Goal: Transaction & Acquisition: Download file/media

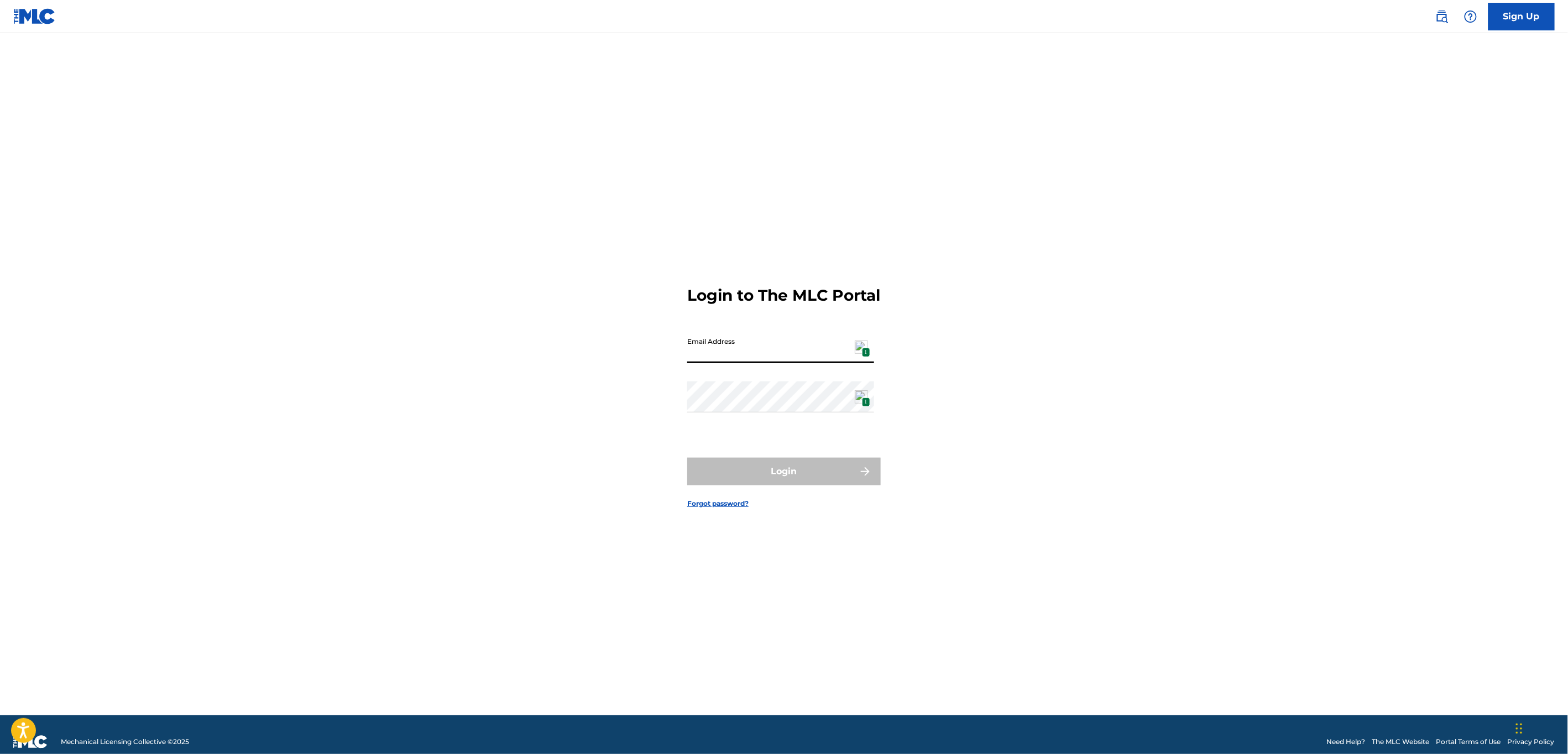
click at [761, 357] on input "Email Address" at bounding box center [781, 347] width 187 height 32
type input "[EMAIL_ADDRESS][DOMAIN_NAME]"
click at [793, 485] on button "Login" at bounding box center [784, 471] width 194 height 28
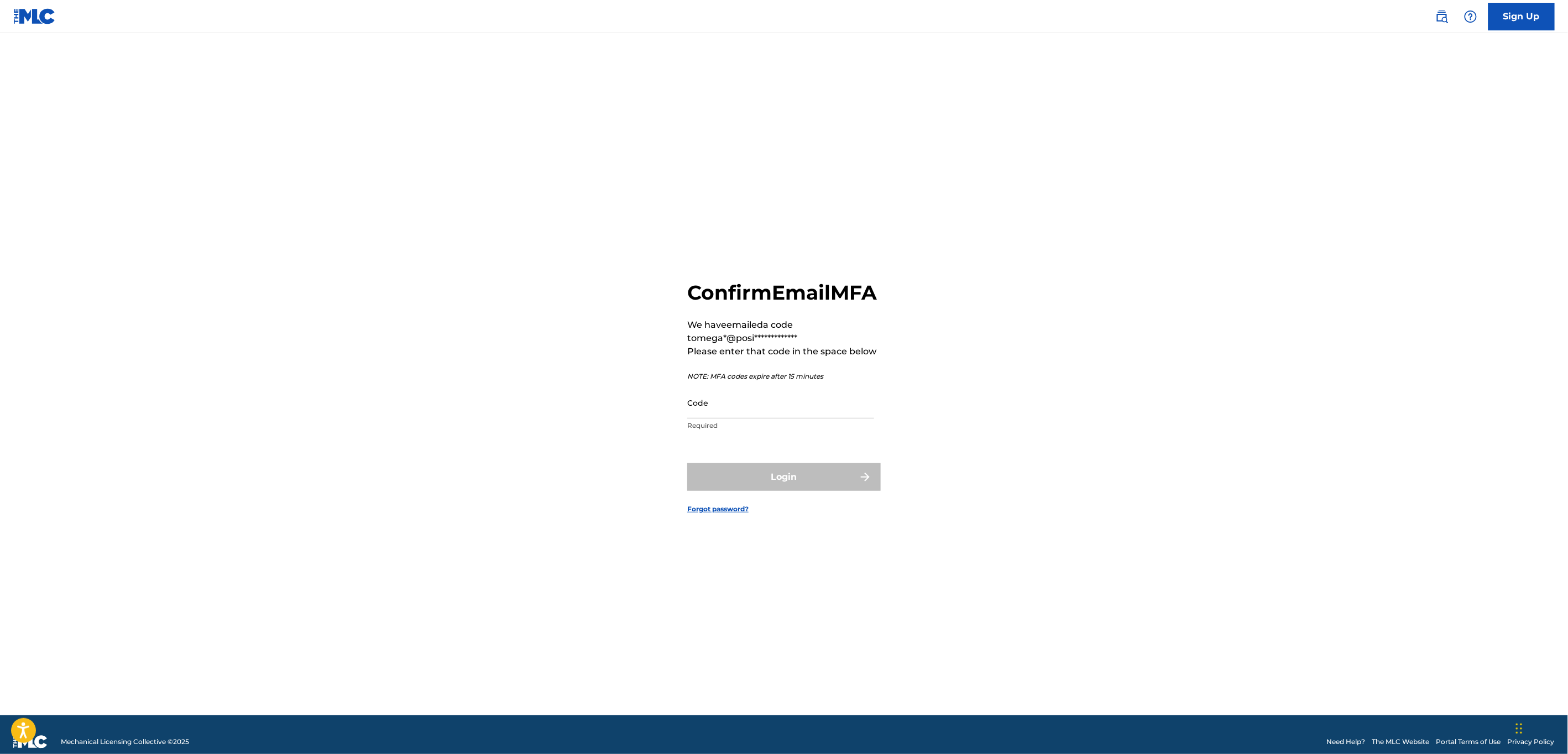
click at [724, 414] on input "Code" at bounding box center [781, 402] width 187 height 32
click at [1097, 419] on div "**********" at bounding box center [784, 388] width 774 height 655
click at [753, 419] on input "Code" at bounding box center [781, 402] width 187 height 32
paste input "945809"
type input "945809"
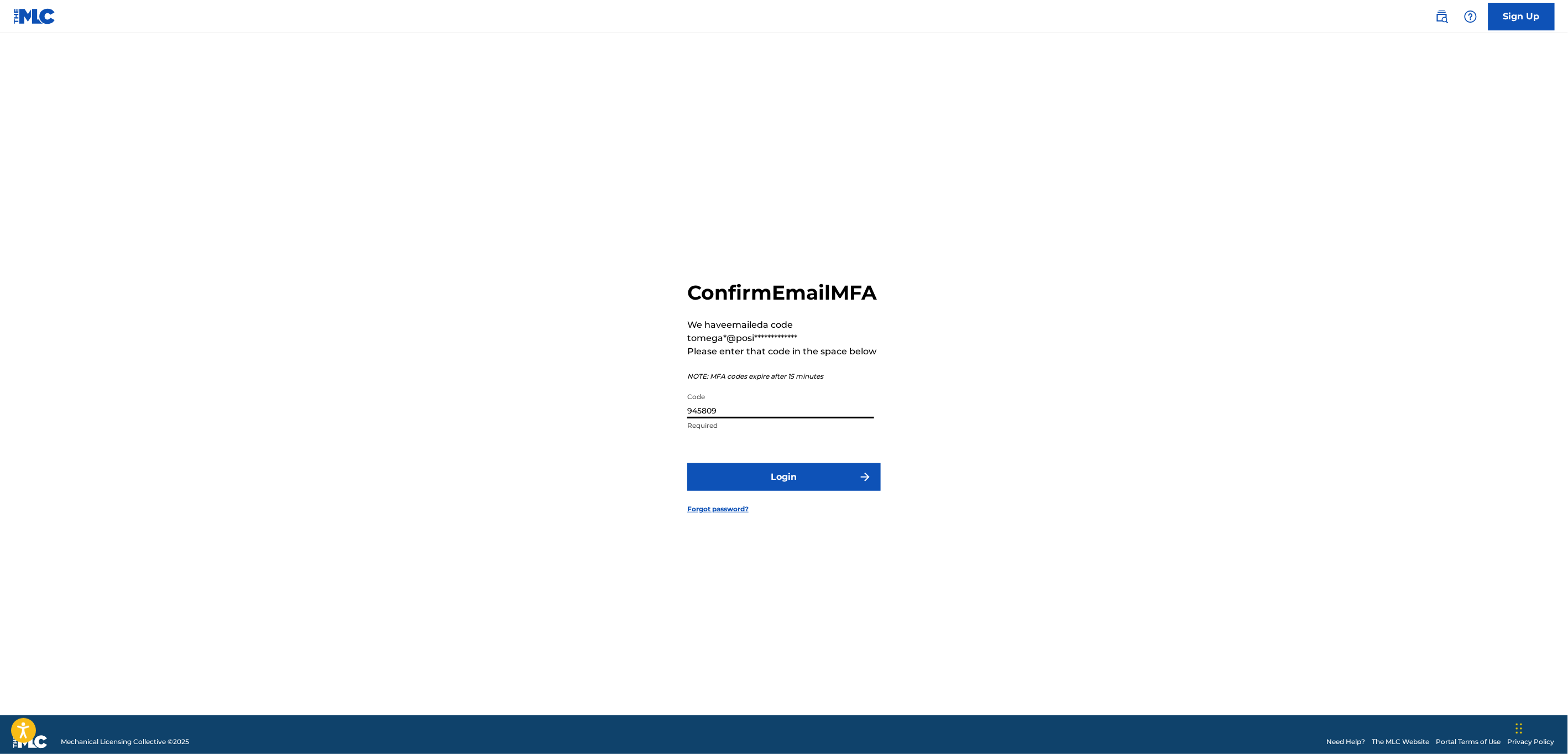
click at [800, 506] on form "**********" at bounding box center [784, 388] width 194 height 655
click at [801, 491] on button "Login" at bounding box center [784, 477] width 194 height 28
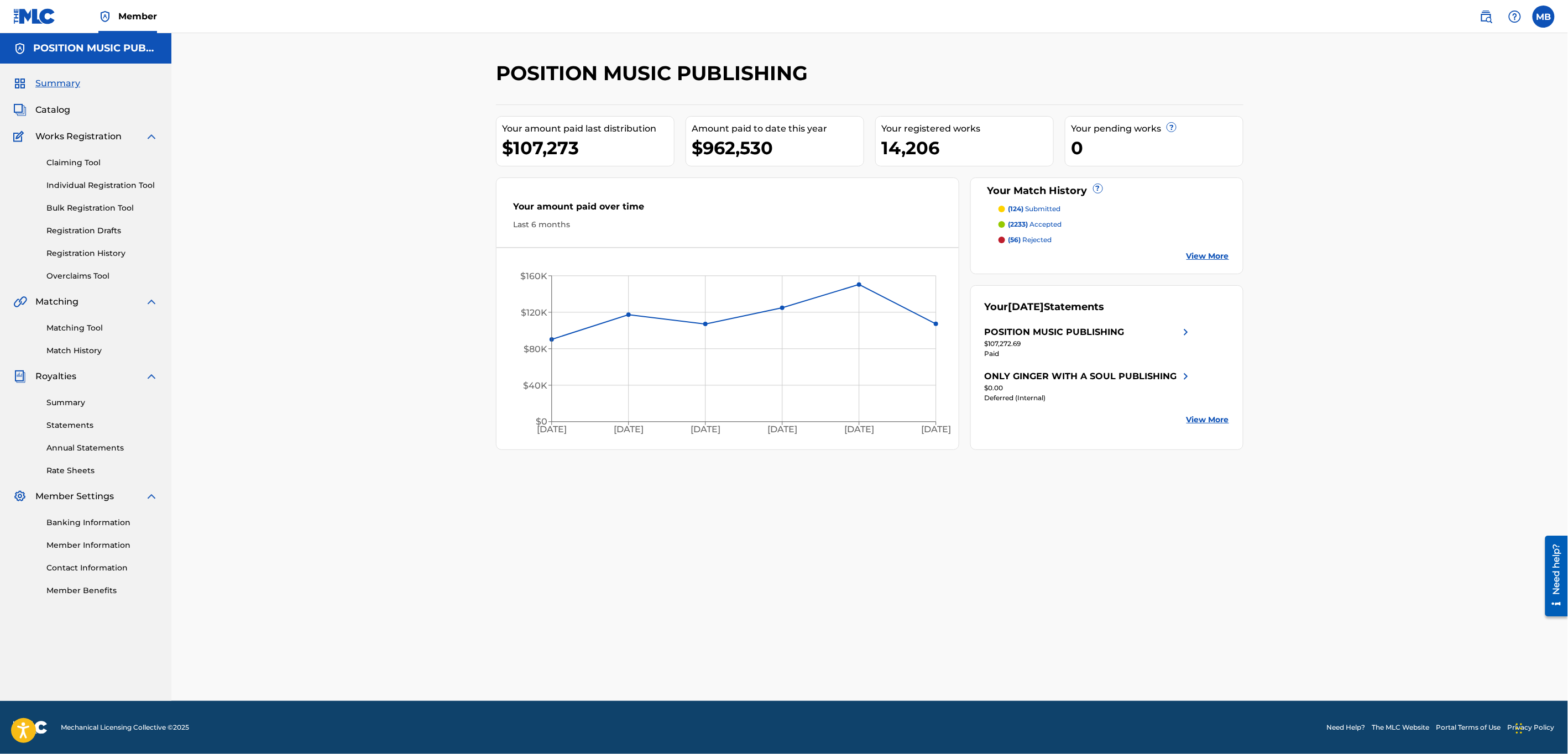
click at [70, 419] on div "Summary Statements Annual Statements Rate Sheets" at bounding box center [86, 430] width 145 height 93
click at [68, 422] on link "Statements" at bounding box center [103, 425] width 112 height 11
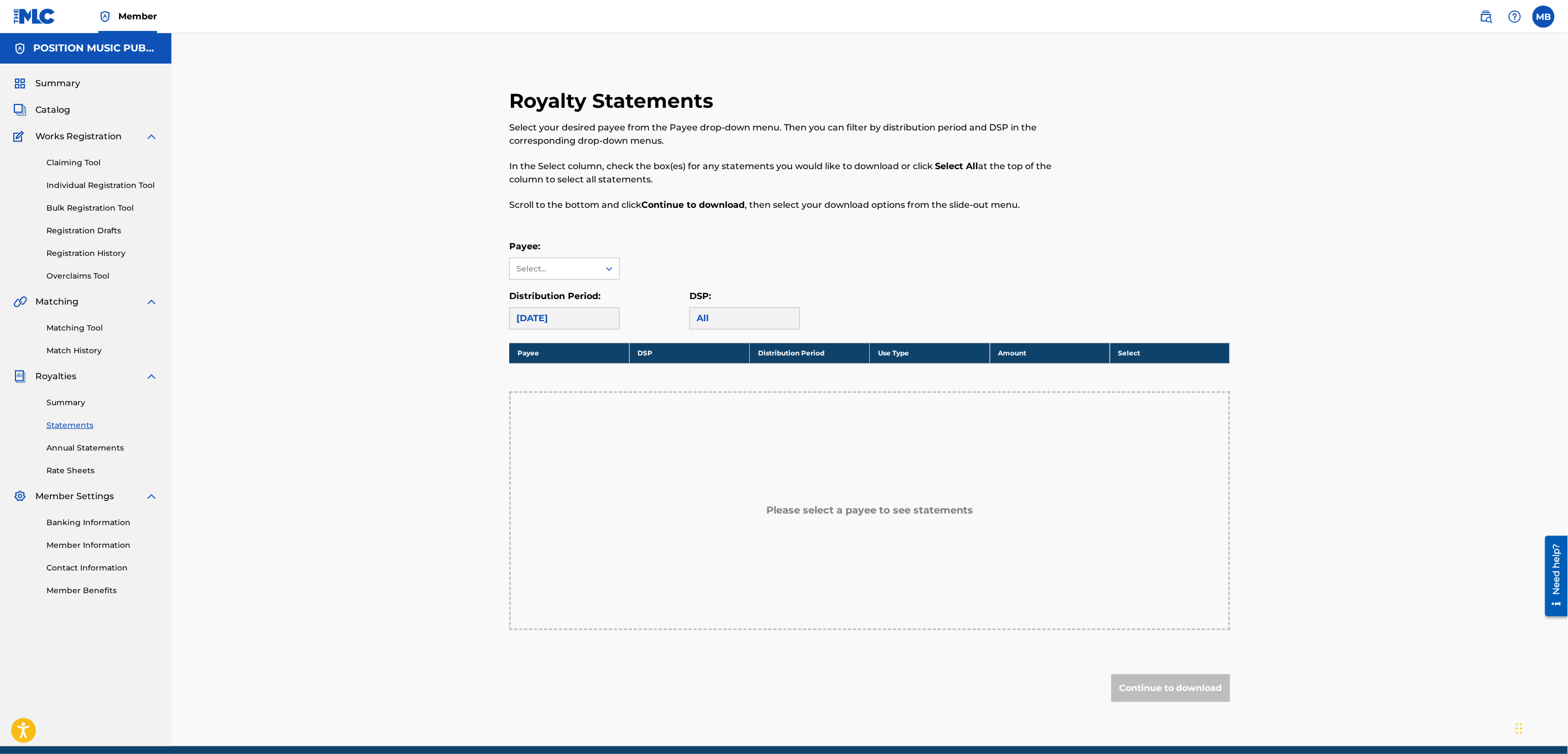
click at [591, 318] on div "[DATE]" at bounding box center [564, 318] width 110 height 22
click at [612, 274] on icon at bounding box center [610, 269] width 11 height 11
click at [571, 340] on div "POSITION MUSIC PUBLISHING" at bounding box center [564, 341] width 110 height 41
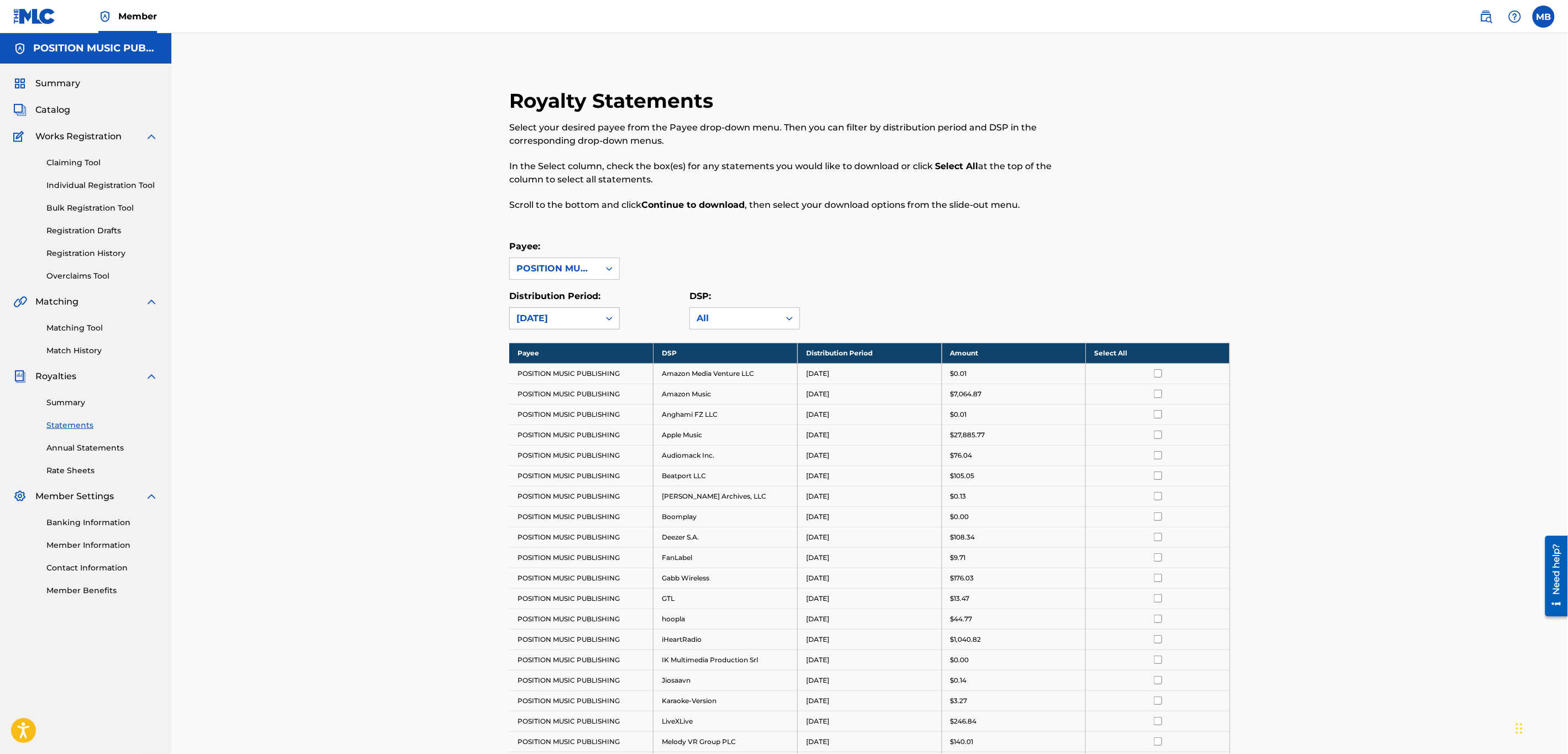
click at [599, 315] on div at bounding box center [609, 318] width 20 height 20
click at [569, 475] on div "[DATE]" at bounding box center [564, 481] width 110 height 28
click at [791, 320] on icon at bounding box center [790, 318] width 11 height 11
click at [754, 333] on div "All" at bounding box center [745, 343] width 110 height 28
click at [1108, 354] on th "Select All" at bounding box center [1158, 353] width 144 height 21
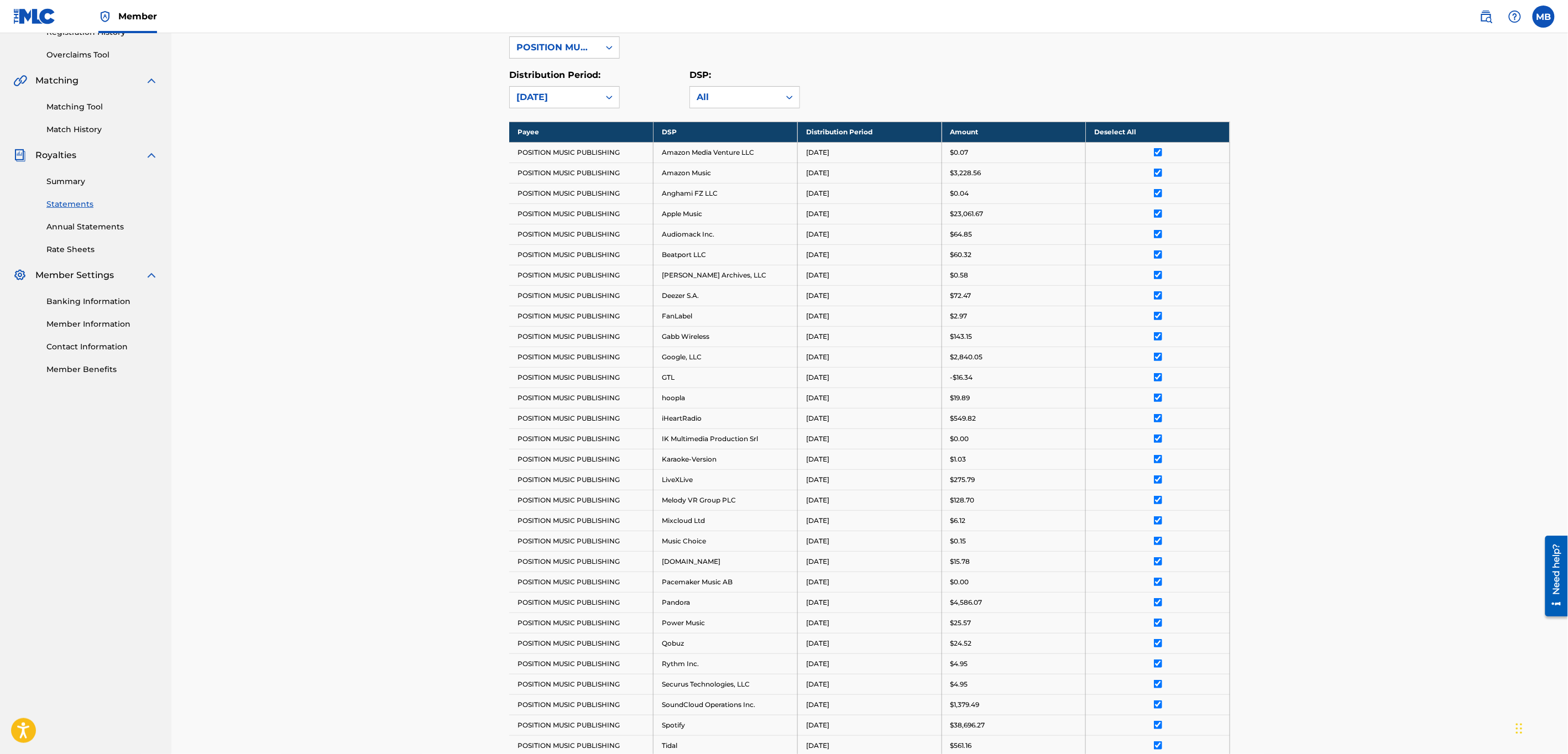
scroll to position [455, 0]
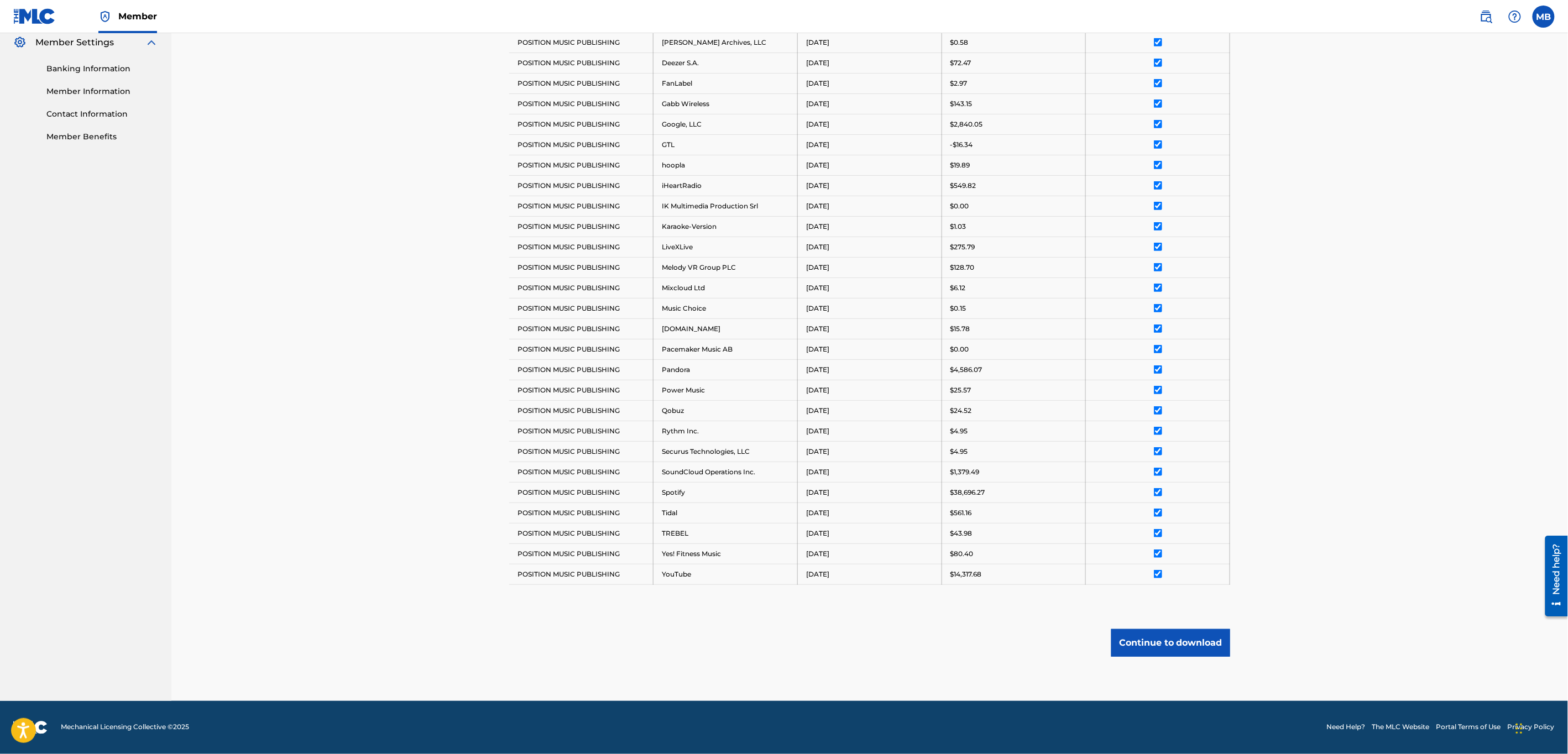
click at [1147, 650] on button "Continue to download" at bounding box center [1171, 643] width 119 height 28
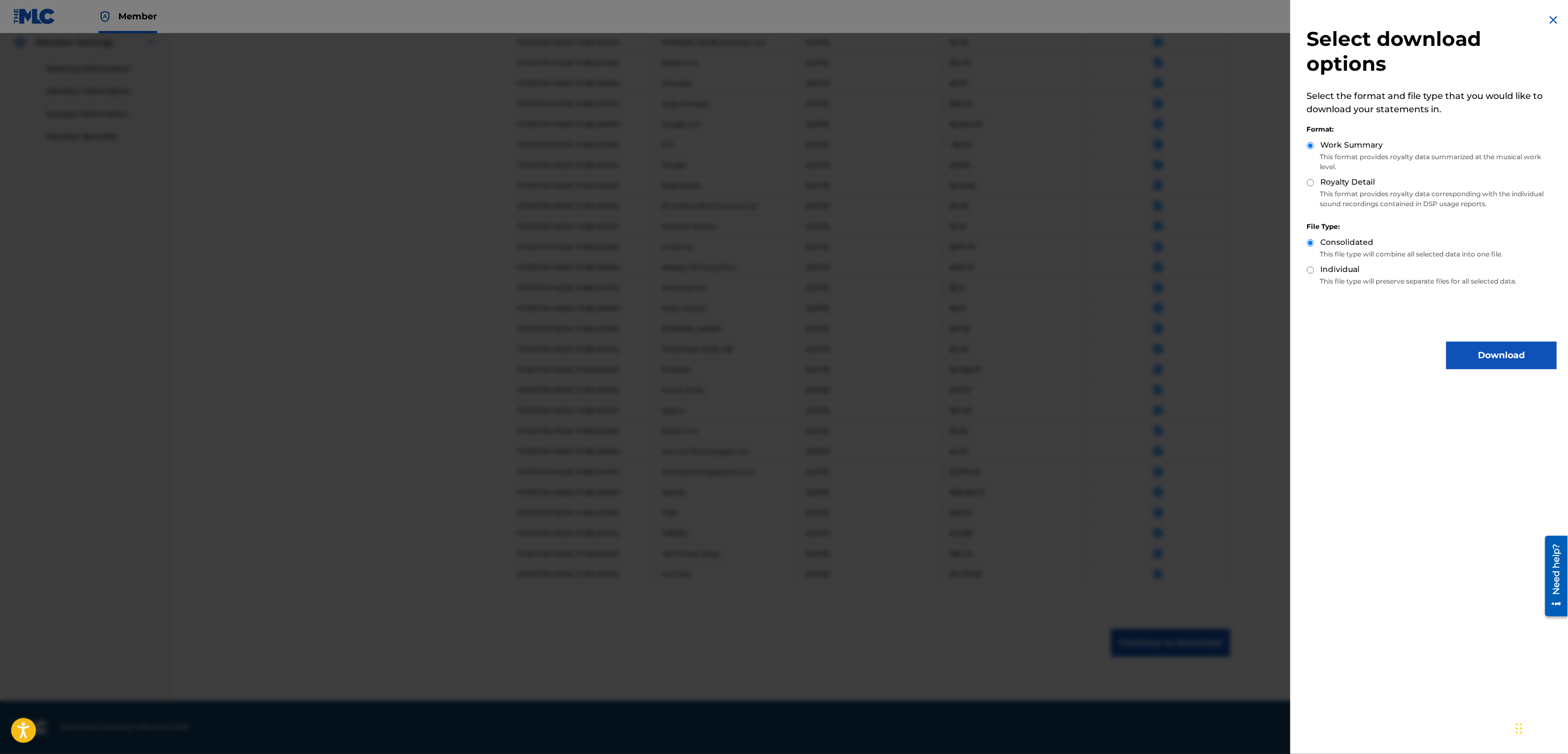
click at [1352, 185] on label "Royalty Detail" at bounding box center [1348, 182] width 54 height 11
click at [1314, 185] on input "Royalty Detail" at bounding box center [1311, 182] width 7 height 7
radio input "true"
click at [1494, 354] on button "Download" at bounding box center [1502, 355] width 110 height 28
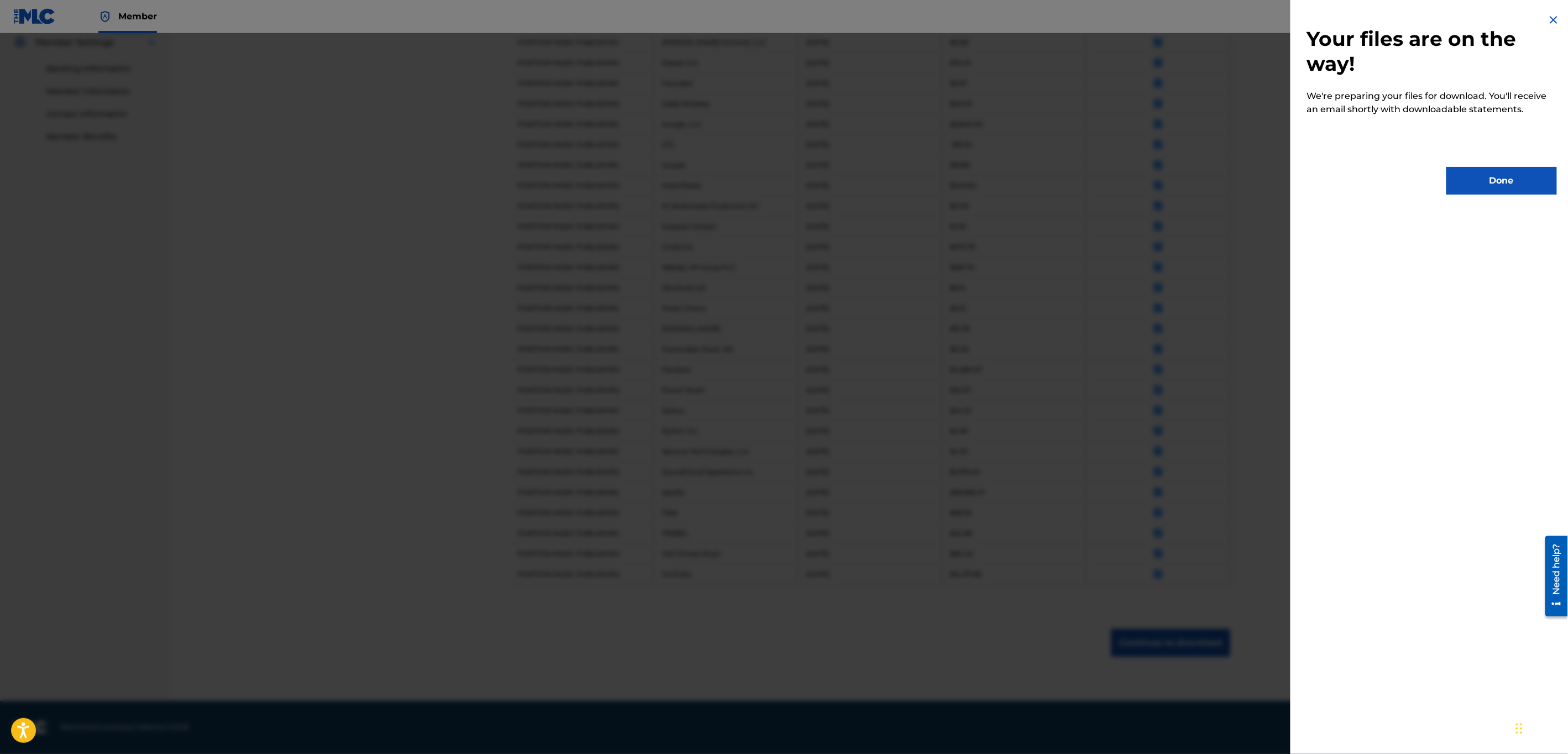
click at [1491, 186] on button "Done" at bounding box center [1502, 180] width 110 height 28
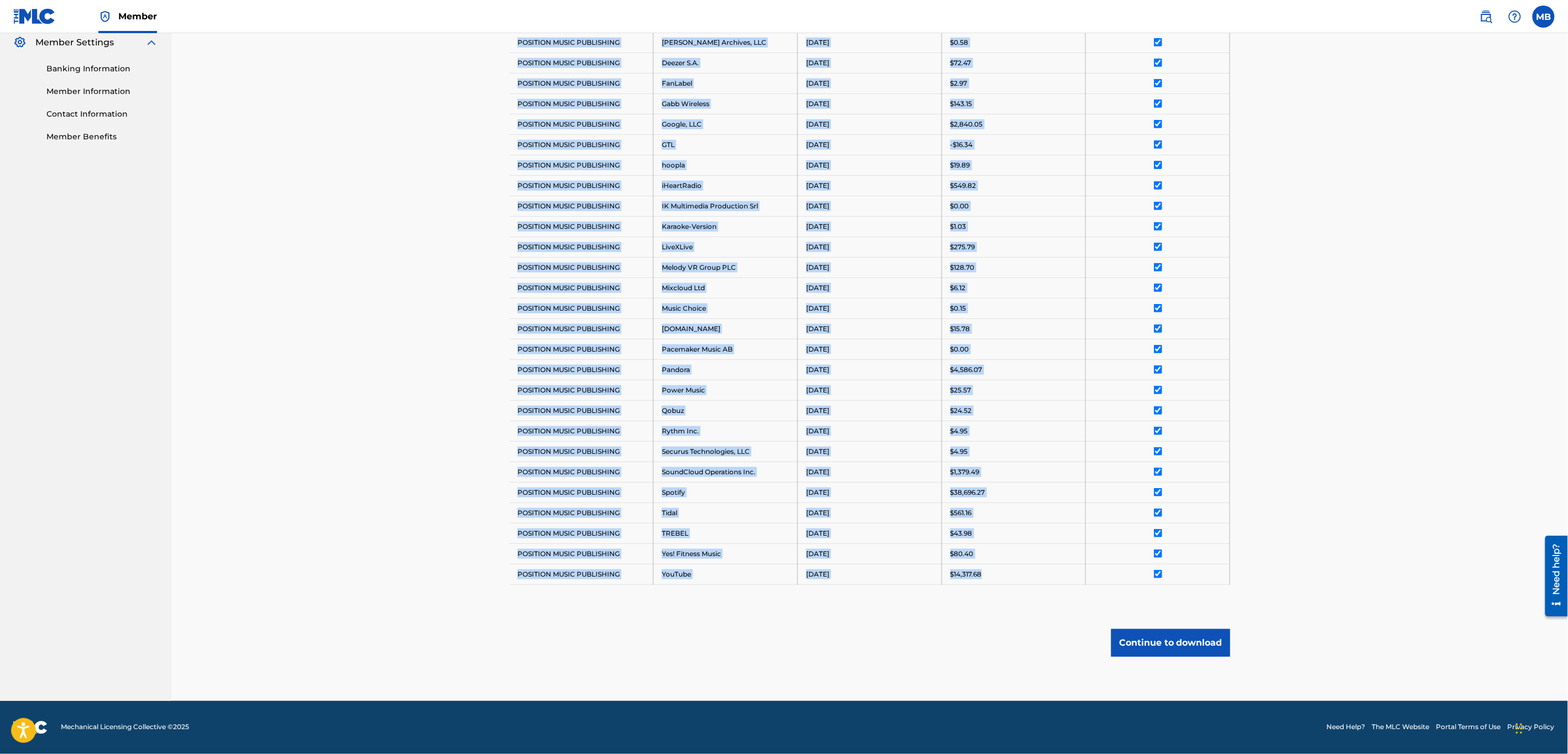
drag, startPoint x: 951, startPoint y: 206, endPoint x: 985, endPoint y: 578, distance: 373.6
click at [985, 578] on tbody "Payee DSP Distribution Period Amount Deselect All POSITION MUSIC PUBLISHING Ama…" at bounding box center [869, 236] width 721 height 695
copy tbody "$0.07 POSITION MUSIC PUBLISHING Amazon Music [DATE] $3,228.56 POSITION MUSIC PU…"
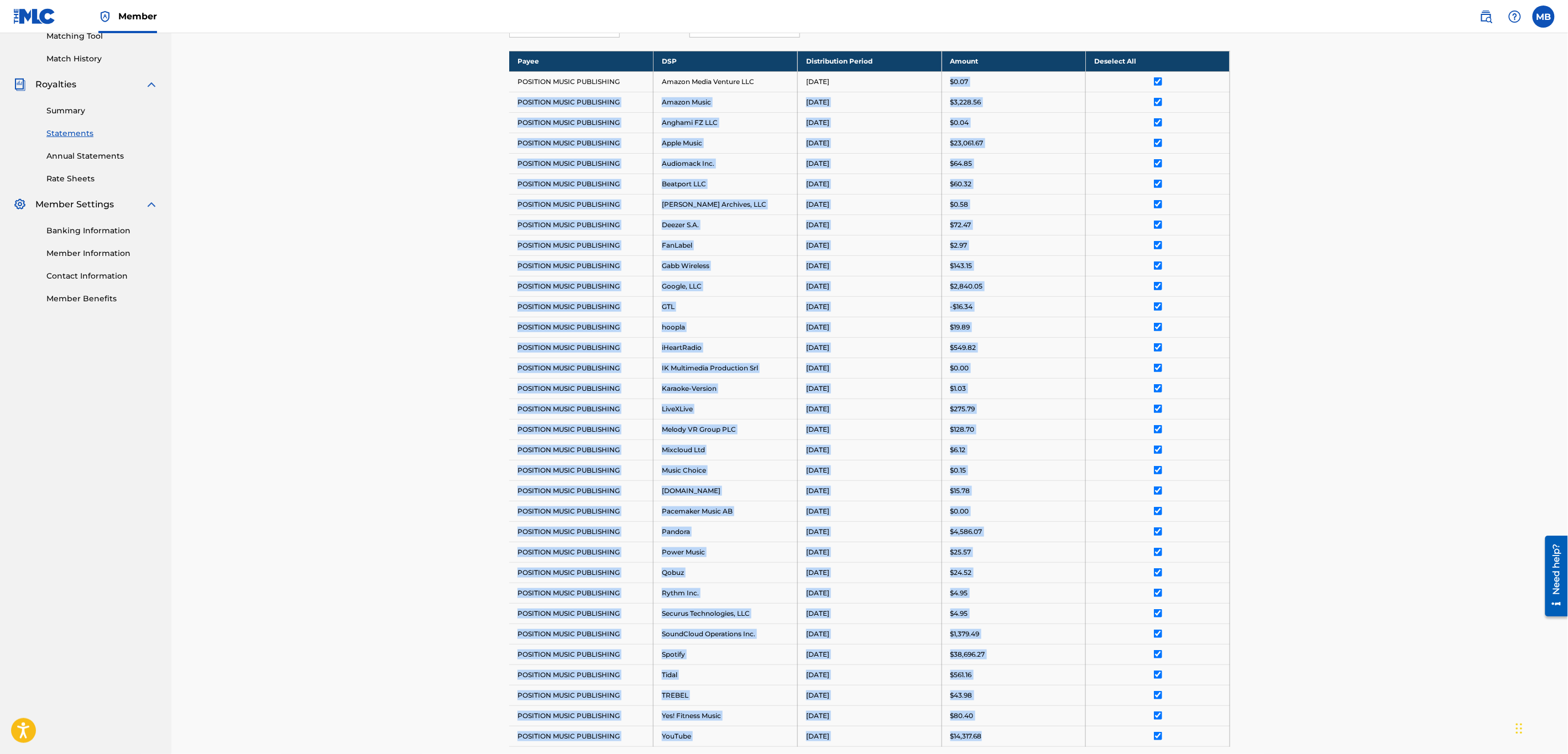
scroll to position [0, 0]
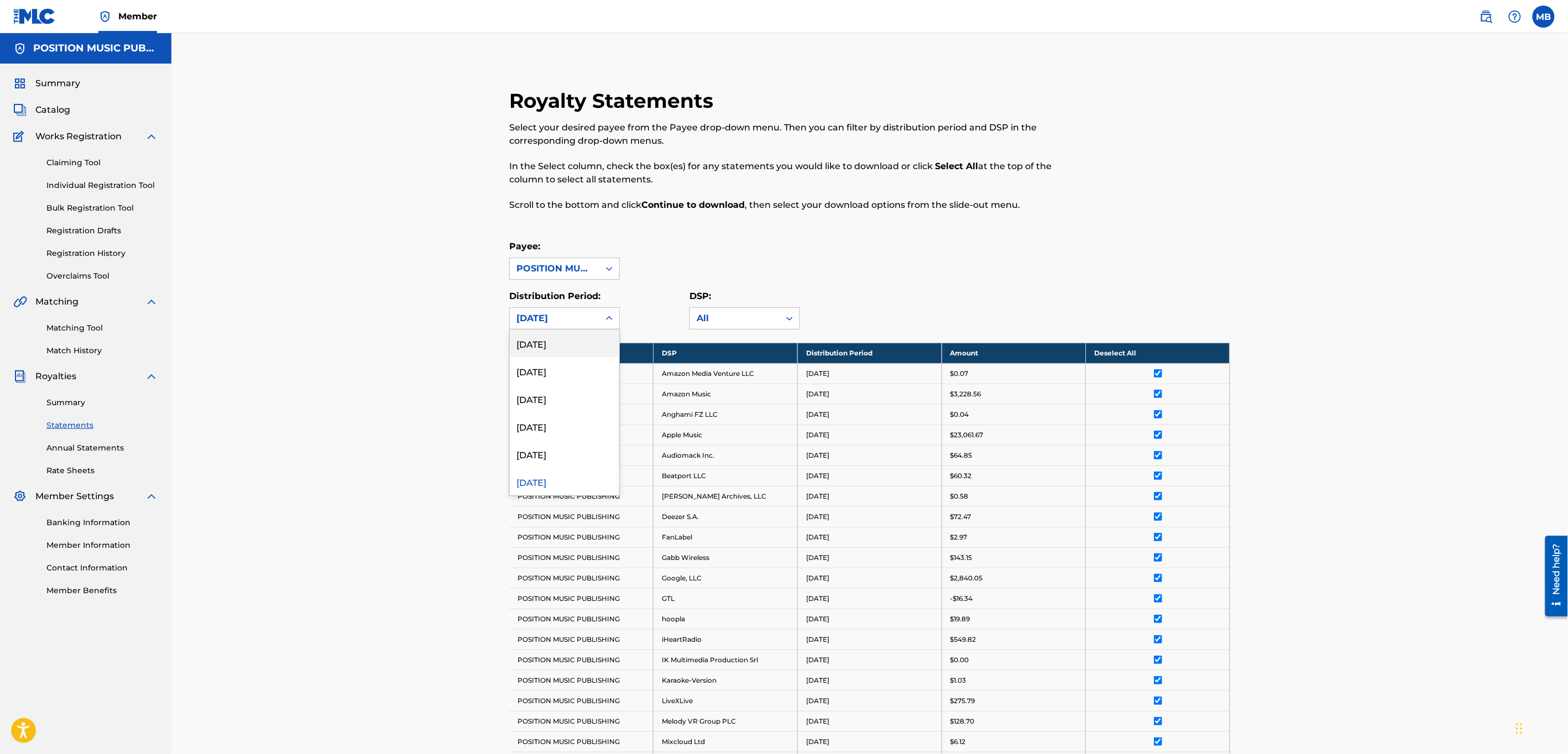
click at [610, 324] on icon at bounding box center [610, 318] width 11 height 11
click at [554, 403] on div "[DATE]" at bounding box center [564, 398] width 110 height 28
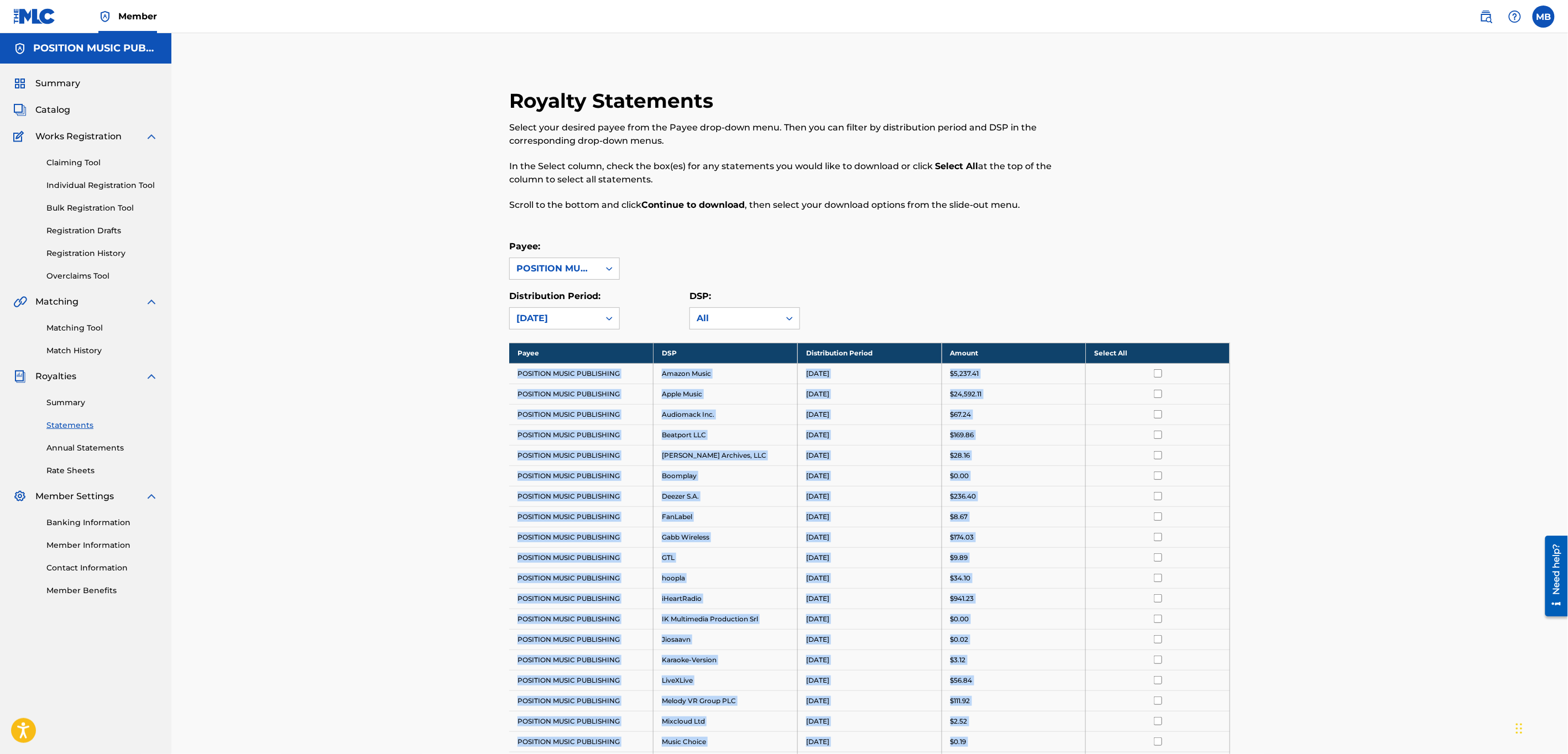
drag, startPoint x: 994, startPoint y: 642, endPoint x: 523, endPoint y: 366, distance: 545.9
click at [523, 366] on tbody "Payee DSP Distribution Period Amount Select All POSITION MUSIC PUBLISHING Amazo…" at bounding box center [869, 701] width 721 height 716
copy tbody "POSITION MUSIC PUBLISHING Amazon Music [DATE] $5,237.41 POSITION MUSIC PUBLISHI…"
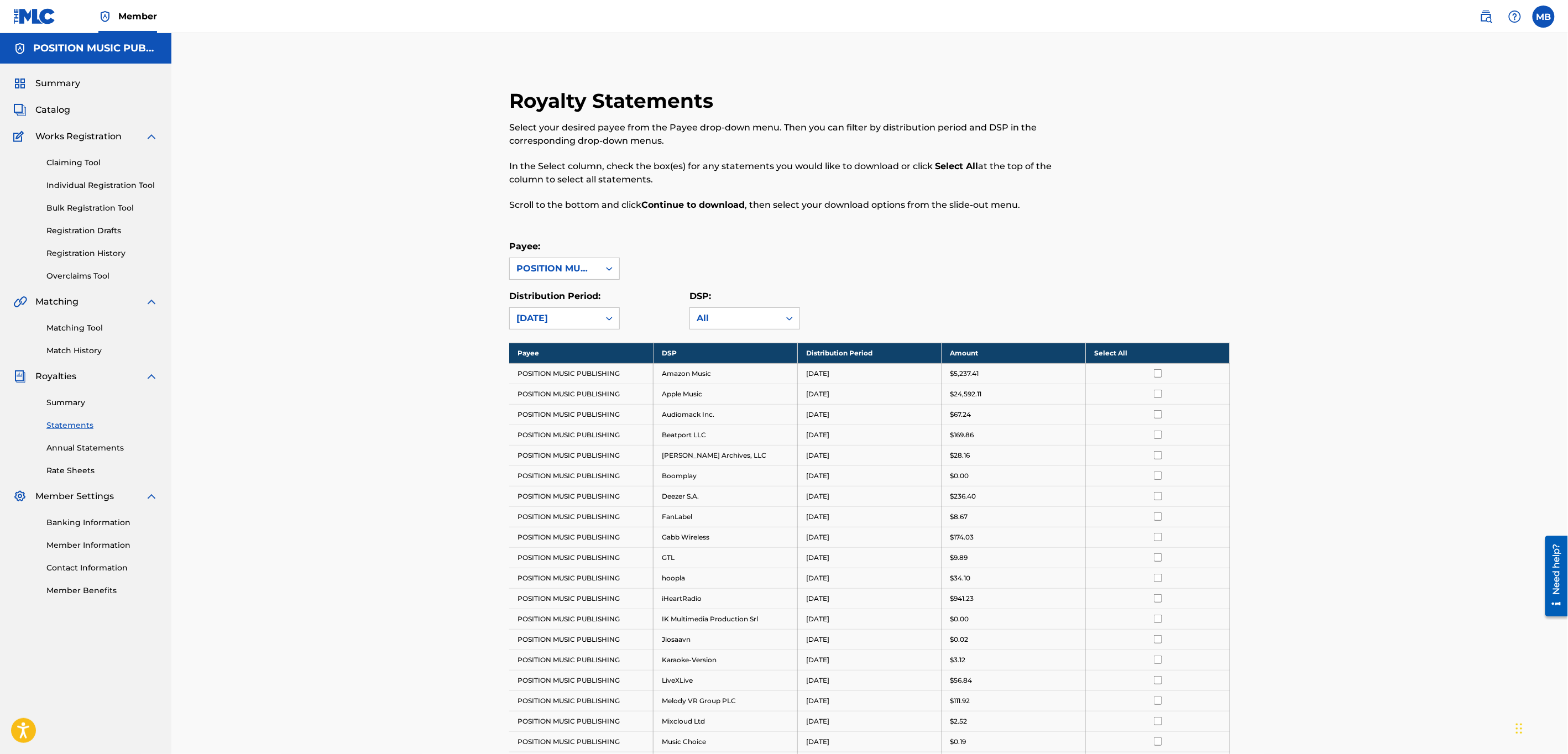
click at [1131, 356] on th "Select All" at bounding box center [1158, 353] width 144 height 21
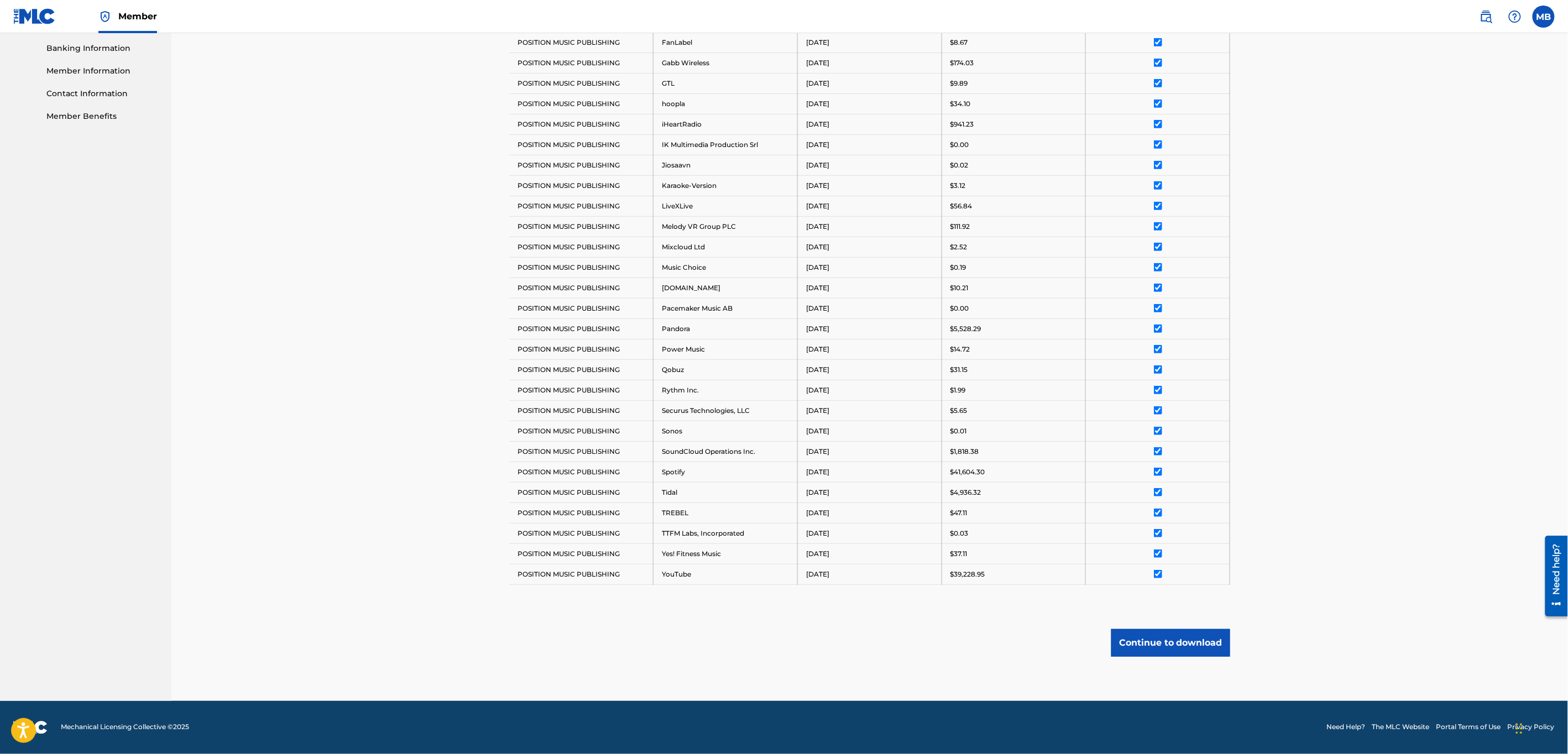
click at [1162, 652] on button "Continue to download" at bounding box center [1171, 643] width 119 height 28
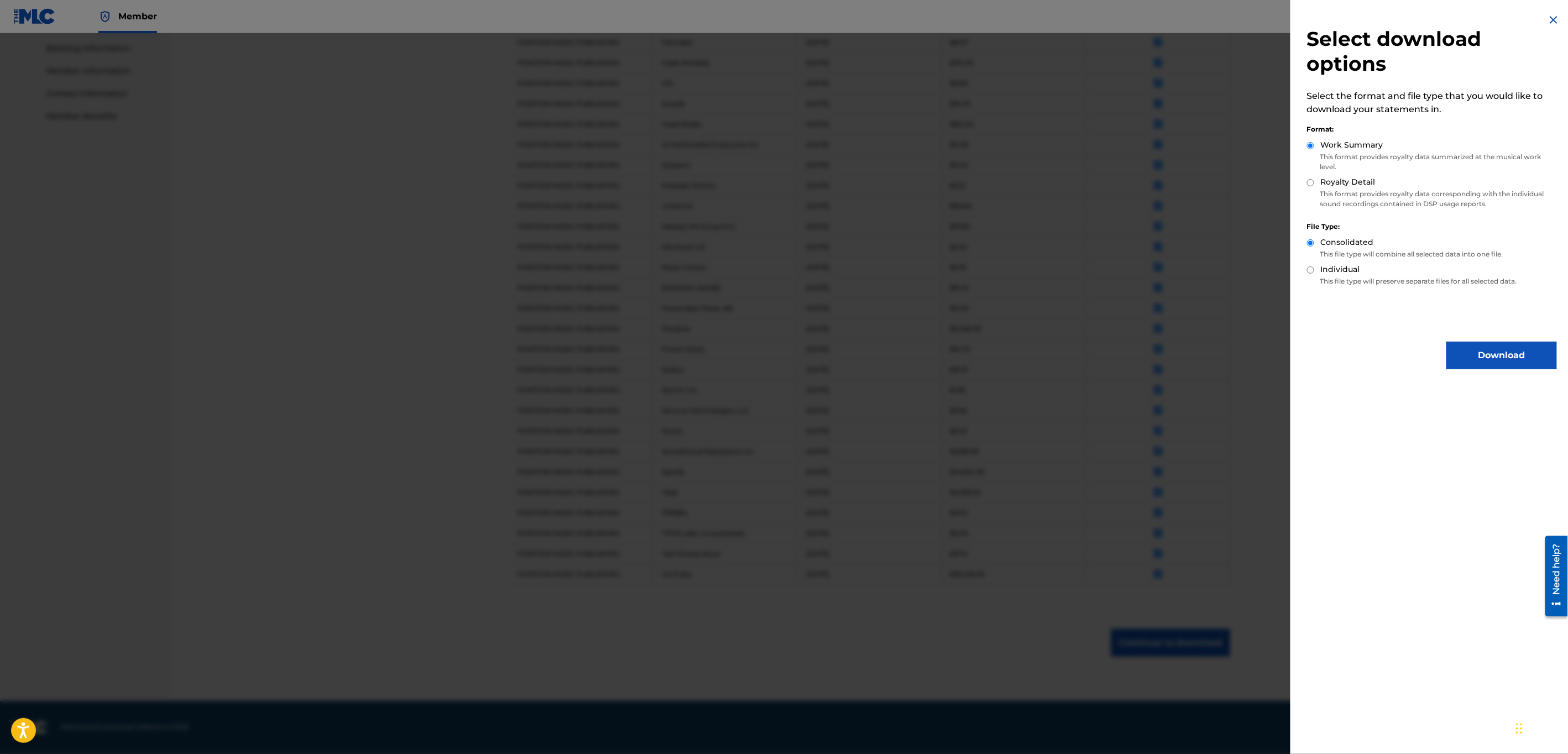
click at [1320, 181] on div "Royalty Detail" at bounding box center [1431, 182] width 250 height 13
click at [1311, 181] on input "Royalty Detail" at bounding box center [1311, 182] width 7 height 7
radio input "true"
click at [1474, 351] on button "Download" at bounding box center [1502, 355] width 110 height 28
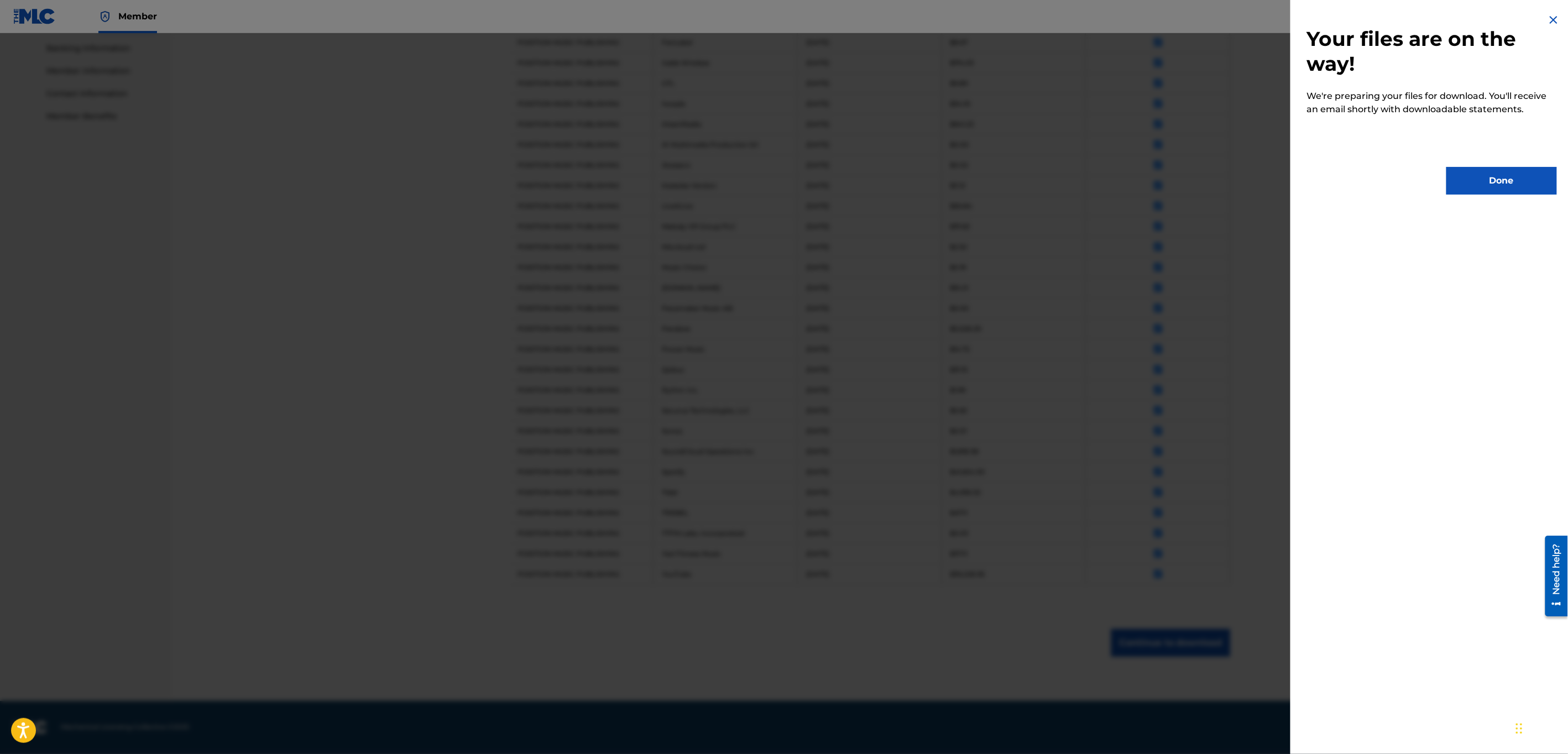
click at [1495, 185] on button "Done" at bounding box center [1502, 180] width 110 height 28
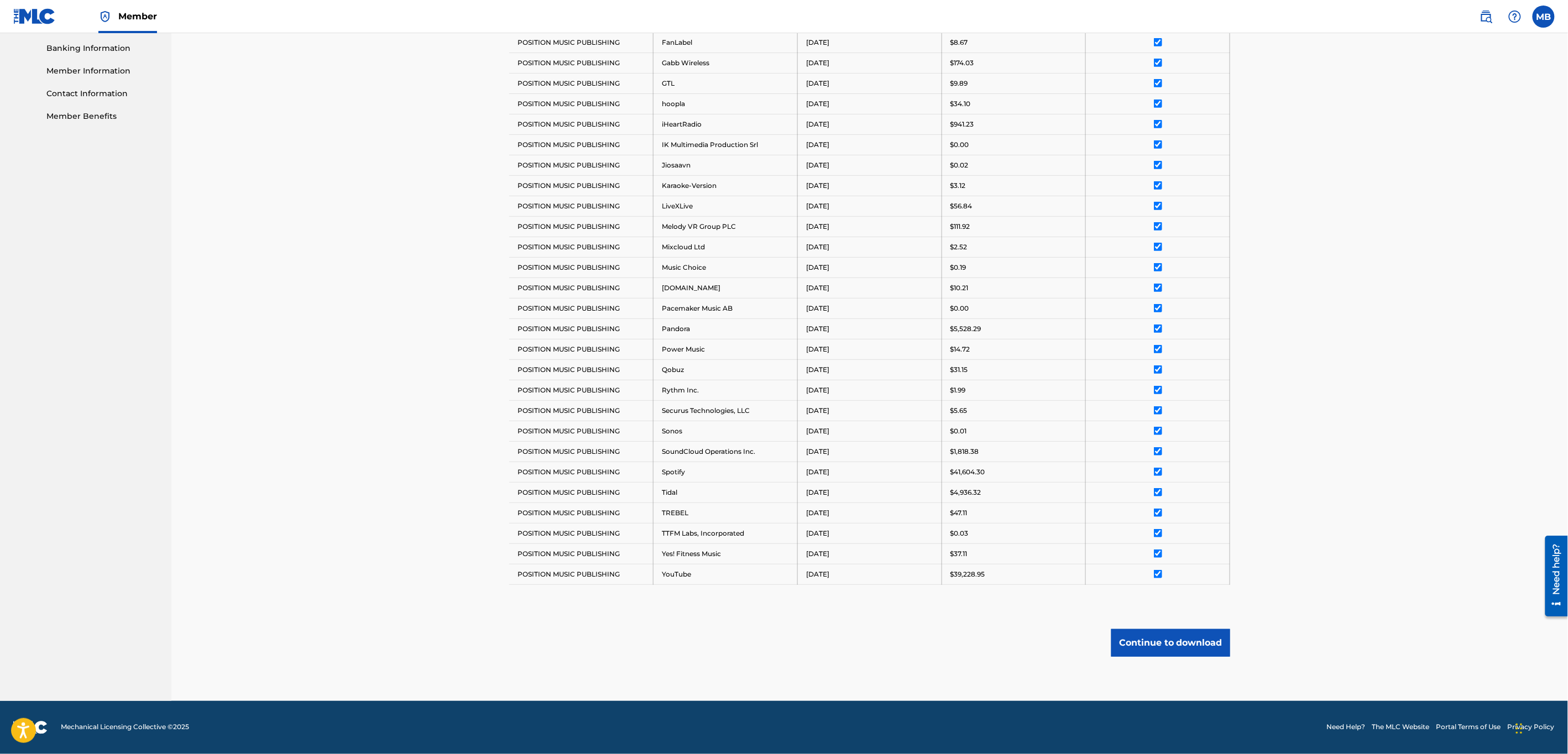
scroll to position [0, 0]
